Goal: Information Seeking & Learning: Learn about a topic

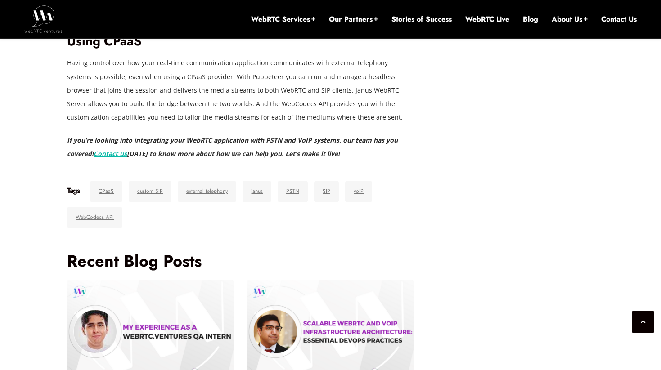
scroll to position [3030, 0]
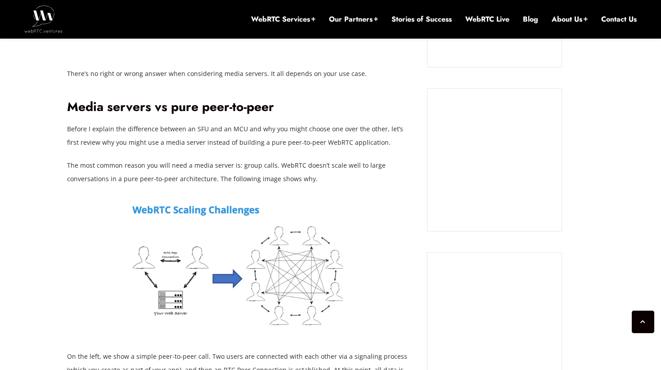
scroll to position [790, 0]
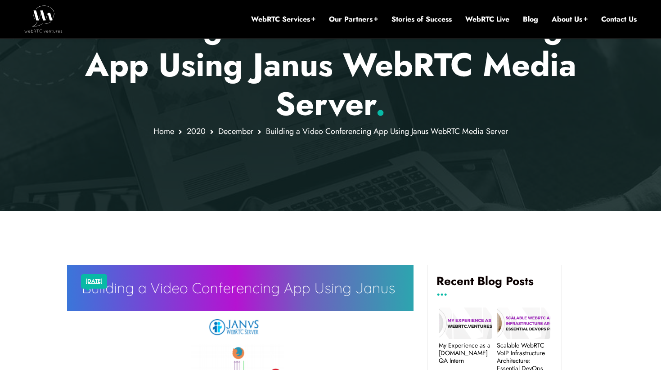
scroll to position [180, 0]
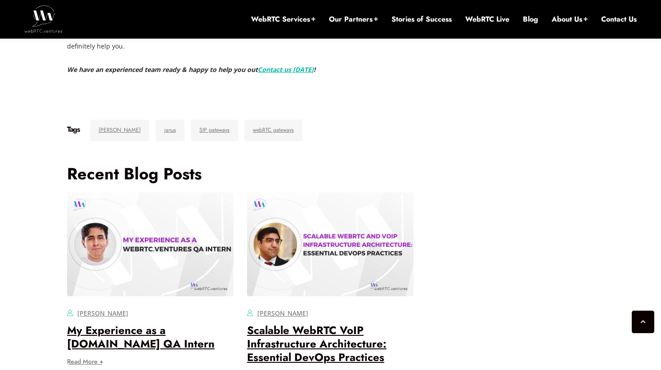
scroll to position [2555, 0]
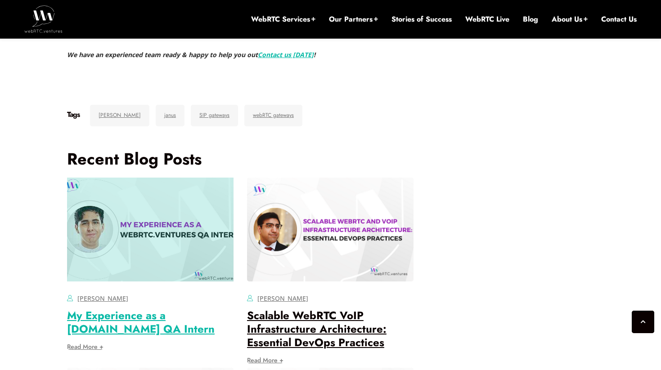
click at [161, 331] on link "My Experience as a [DOMAIN_NAME] QA Intern" at bounding box center [141, 322] width 148 height 29
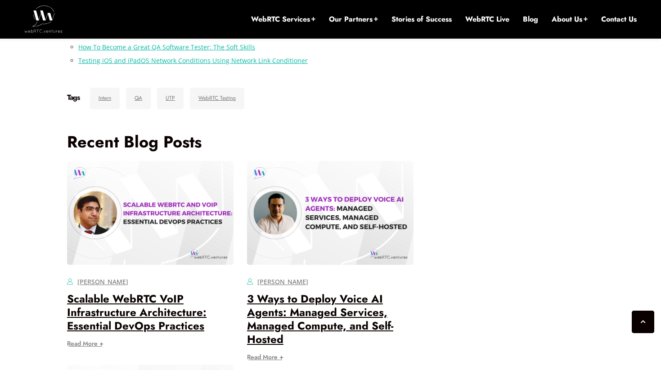
scroll to position [2172, 0]
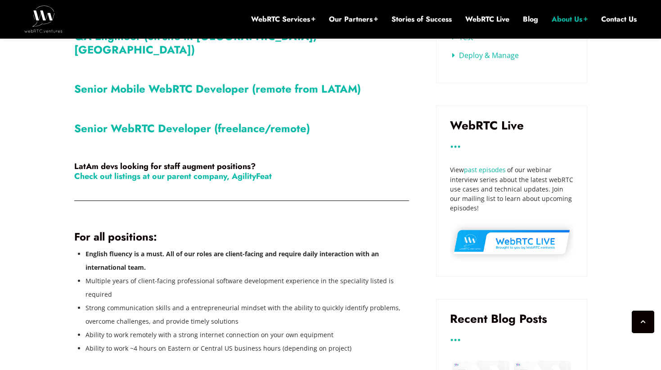
scroll to position [441, 0]
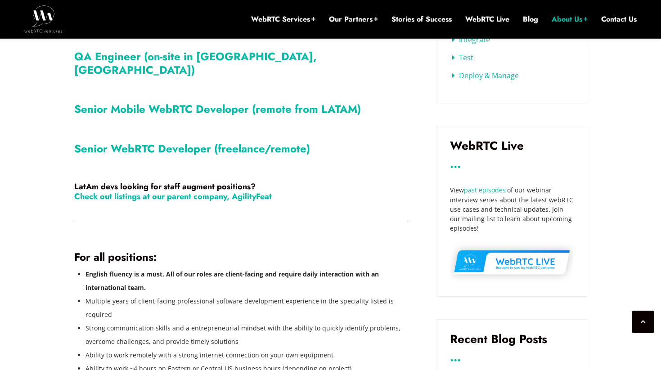
click at [146, 141] on link "Senior WebRTC Developer (freelance/remote)" at bounding box center [192, 149] width 236 height 16
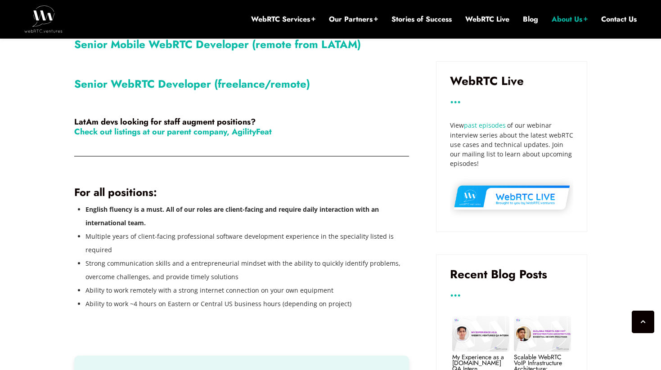
scroll to position [517, 0]
